Goal: Navigation & Orientation: Find specific page/section

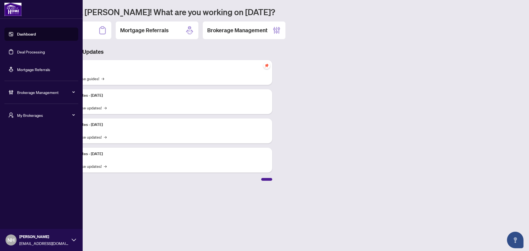
click at [22, 116] on span "My Brokerages" at bounding box center [45, 115] width 57 height 6
click at [24, 139] on span "[PERSON_NAME]" at bounding box center [43, 137] width 63 height 6
